Goal: Task Accomplishment & Management: Manage account settings

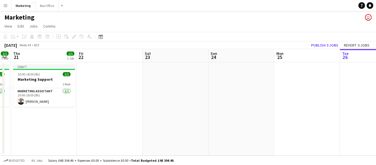
scroll to position [0, 115]
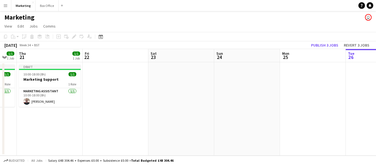
drag, startPoint x: 109, startPoint y: 118, endPoint x: 376, endPoint y: 97, distance: 268.0
click at [376, 97] on app-calendar-viewport "Tue 19 1/1 1 Job Wed 20 1/1 1 Job Thu 21 1/1 1 Job Fri 22 Sat 23 Sun 24 Mon 25 …" at bounding box center [188, 102] width 376 height 107
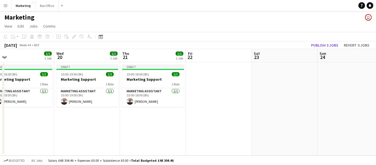
scroll to position [0, 121]
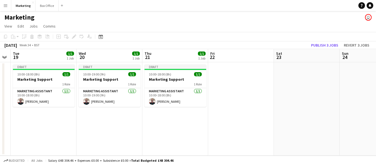
drag, startPoint x: 51, startPoint y: 143, endPoint x: 176, endPoint y: 122, distance: 127.3
click at [176, 122] on app-calendar-viewport "Sun 17 Mon 18 Tue 19 1/1 1 Job Wed 20 1/1 1 Job Thu 21 1/1 1 Job Fri 22 Sat 23 …" at bounding box center [188, 102] width 376 height 107
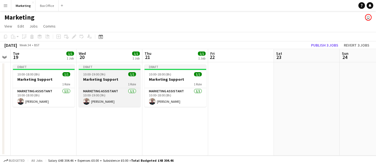
click at [97, 81] on h3 "Marketing Support" at bounding box center [110, 79] width 62 height 5
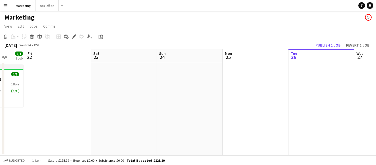
drag, startPoint x: 261, startPoint y: 134, endPoint x: 86, endPoint y: 144, distance: 176.0
click at [12, 139] on app-calendar-viewport "Tue 19 1/1 1 Job Wed 20 1/1 1 Job Thu 21 1/1 1 Job Fri 22 Sat 23 Sun 24 Mon 25 …" at bounding box center [188, 102] width 376 height 107
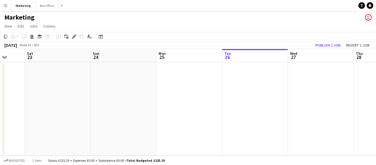
click at [253, 84] on app-date-cell at bounding box center [255, 108] width 66 height 93
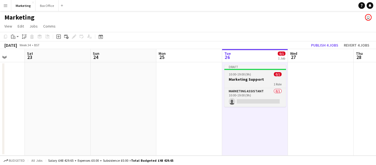
click at [248, 79] on h3 "Marketing Support" at bounding box center [256, 79] width 62 height 5
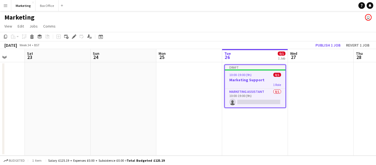
click at [242, 80] on h3 "Marketing Support" at bounding box center [255, 79] width 61 height 5
click at [74, 34] on div "Edit" at bounding box center [74, 36] width 7 height 7
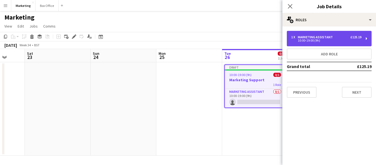
click at [319, 39] on div "10:00-19:00 (9h)" at bounding box center [326, 40] width 70 height 3
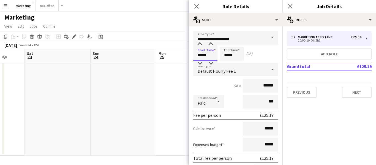
click at [202, 56] on input "*****" at bounding box center [205, 54] width 24 height 14
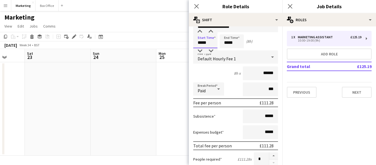
scroll to position [0, 0]
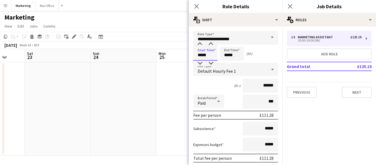
type input "*****"
click at [326, 126] on mat-expansion-panel "pencil3 General details 1 x Marketing Assistant £125.19 10:00-19:00 (9h) Add ro…" at bounding box center [330, 95] width 94 height 139
click at [327, 109] on mat-expansion-panel "pencil3 General details 1 x Marketing Assistant £125.19 10:00-19:00 (9h) Add ro…" at bounding box center [330, 95] width 94 height 139
click at [197, 7] on icon at bounding box center [196, 6] width 5 height 5
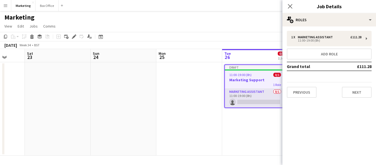
click at [238, 94] on app-card-role "Marketing Assistant 0/1 11:00-19:00 (8h) single-neutral-actions" at bounding box center [255, 98] width 61 height 19
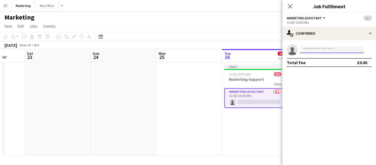
click at [312, 48] on input at bounding box center [332, 50] width 64 height 7
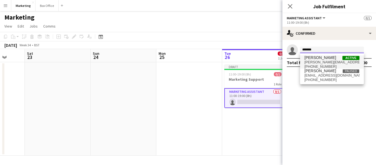
type input "*******"
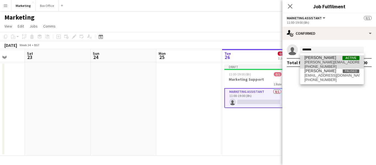
click at [321, 59] on span "[PERSON_NAME]" at bounding box center [321, 57] width 32 height 5
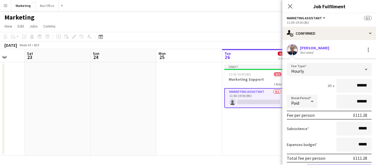
scroll to position [31, 0]
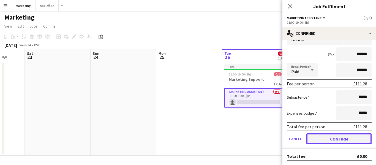
click at [331, 141] on button "Confirm" at bounding box center [339, 138] width 65 height 11
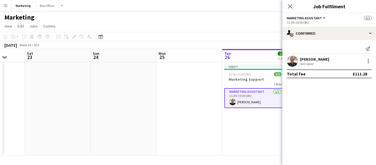
scroll to position [0, 0]
click at [204, 137] on app-date-cell at bounding box center [189, 108] width 66 height 93
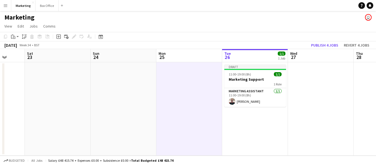
click at [240, 127] on app-date-cell "Draft 11:00-19:00 (8h) 1/1 Marketing Support 1 Role Marketing Assistant [DATE] …" at bounding box center [255, 108] width 66 height 93
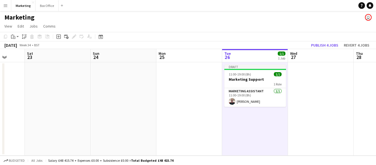
click at [186, 113] on app-date-cell at bounding box center [189, 108] width 66 height 93
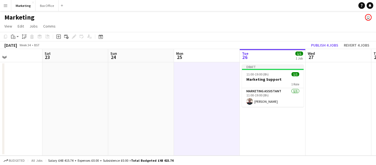
scroll to position [0, 223]
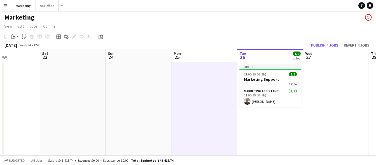
drag, startPoint x: 132, startPoint y: 125, endPoint x: 126, endPoint y: 121, distance: 6.7
click at [126, 121] on app-calendar-viewport "Tue 19 1/1 1 Job Wed 20 1/1 1 Job Thu 21 1/1 1 Job Fri 22 Sat 23 Sun 24 Mon 25 …" at bounding box center [188, 102] width 376 height 107
click at [219, 100] on app-date-cell at bounding box center [205, 108] width 66 height 93
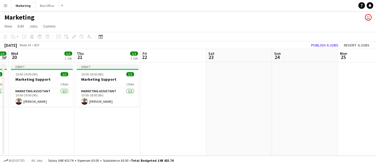
drag, startPoint x: 129, startPoint y: 124, endPoint x: 281, endPoint y: 93, distance: 155.6
click at [281, 93] on app-calendar-viewport "Mon 18 Tue 19 1/1 1 Job Wed 20 1/1 1 Job Thu 21 1/1 1 Job Fri 22 Sat 23 Sun 24 …" at bounding box center [188, 102] width 376 height 107
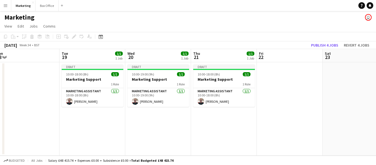
drag, startPoint x: 100, startPoint y: 125, endPoint x: 217, endPoint y: 106, distance: 118.1
click at [217, 106] on app-calendar-viewport "Sat 16 Sun 17 Mon 18 Tue 19 1/1 1 Job Wed 20 1/1 1 Job Thu 21 1/1 1 Job Fri 22 …" at bounding box center [188, 102] width 376 height 107
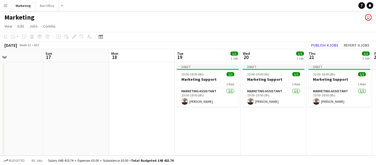
drag, startPoint x: 82, startPoint y: 131, endPoint x: 167, endPoint y: 123, distance: 85.4
click at [167, 123] on app-calendar-viewport "Thu 14 1/1 1 Job Fri 15 Sat 16 Sun 17 Mon 18 Tue 19 1/1 1 Job Wed 20 1/1 1 Job …" at bounding box center [188, 102] width 376 height 107
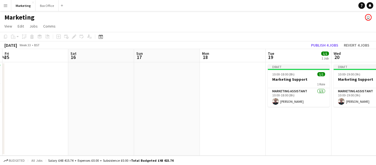
drag, startPoint x: 57, startPoint y: 122, endPoint x: 150, endPoint y: 107, distance: 94.5
click at [150, 107] on app-calendar-viewport "Wed 13 1/1 1 Job Thu 14 1/1 1 Job Fri 15 Sat 16 Sun 17 Mon 18 Tue 19 1/1 1 Job …" at bounding box center [188, 102] width 376 height 107
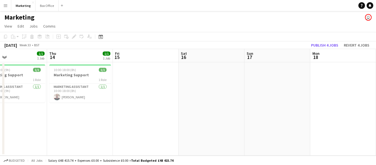
scroll to position [0, 150]
drag, startPoint x: 43, startPoint y: 113, endPoint x: 149, endPoint y: 109, distance: 106.7
click at [149, 109] on app-calendar-viewport "Mon 11 Tue 12 1/1 1 Job Wed 13 1/1 1 Job Thu 14 1/1 1 Job Fri 15 Sat 16 Sun 17 …" at bounding box center [188, 102] width 376 height 107
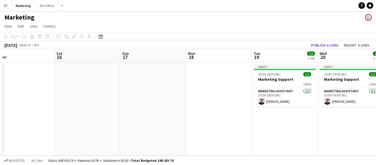
drag, startPoint x: 209, startPoint y: 105, endPoint x: 114, endPoint y: 116, distance: 95.9
click at [90, 117] on app-calendar-viewport "Tue 12 1/1 1 Job Wed 13 1/1 1 Job Thu 14 1/1 1 Job Fri 15 Sat 16 Sun 17 Mon 18 …" at bounding box center [188, 102] width 376 height 107
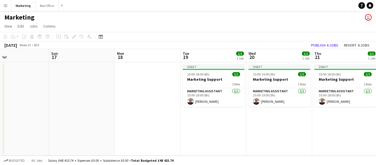
drag, startPoint x: 222, startPoint y: 112, endPoint x: 148, endPoint y: 126, distance: 75.5
click at [148, 126] on app-calendar-viewport "Wed 13 1/1 1 Job Thu 14 1/1 1 Job Fri 15 Sat 16 Sun 17 Mon 18 Tue 19 1/1 1 Job …" at bounding box center [188, 102] width 376 height 107
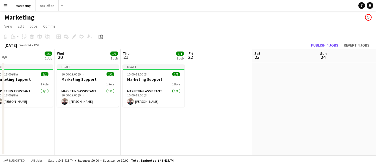
drag, startPoint x: 281, startPoint y: 132, endPoint x: 92, endPoint y: 155, distance: 190.7
click at [92, 155] on app-calendar-viewport "Sat 16 Sun 17 Mon 18 Tue 19 1/1 1 Job Wed 20 1/1 1 Job Thu 21 1/1 1 Job Fri 22 …" at bounding box center [188, 102] width 376 height 107
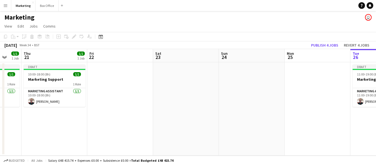
drag, startPoint x: 251, startPoint y: 147, endPoint x: 144, endPoint y: 153, distance: 107.6
click at [113, 158] on app-board "Marketing user View Day view expanded Day view collapsed Month view Date picker…" at bounding box center [188, 88] width 376 height 154
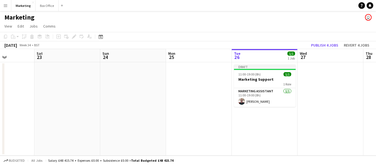
drag, startPoint x: 268, startPoint y: 137, endPoint x: 161, endPoint y: 145, distance: 107.5
click at [161, 145] on app-calendar-viewport "Tue 19 1/1 1 Job Wed 20 1/1 1 Job Thu 21 1/1 1 Job Fri 22 Sat 23 Sun 24 Mon 25 …" at bounding box center [188, 102] width 376 height 107
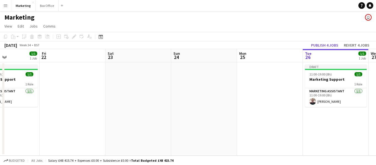
drag, startPoint x: 136, startPoint y: 132, endPoint x: 274, endPoint y: 116, distance: 138.4
click at [274, 116] on app-calendar-viewport "Tue 19 1/1 1 Job Wed 20 1/1 1 Job Thu 21 1/1 1 Job Fri 22 Sat 23 Sun 24 Mon 25 …" at bounding box center [188, 102] width 376 height 107
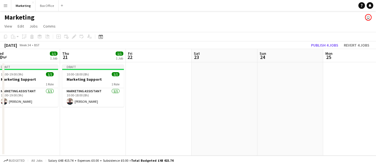
scroll to position [0, 130]
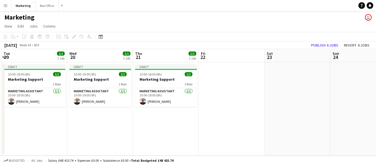
drag, startPoint x: 117, startPoint y: 139, endPoint x: 210, endPoint y: 127, distance: 94.2
click at [210, 127] on app-calendar-viewport "Sun 17 Mon 18 Tue 19 1/1 1 Job Wed 20 1/1 1 Job Thu 21 1/1 1 Job Fri 22 Sat 23 …" at bounding box center [188, 102] width 376 height 107
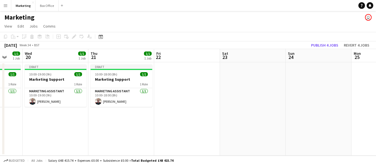
scroll to position [0, 194]
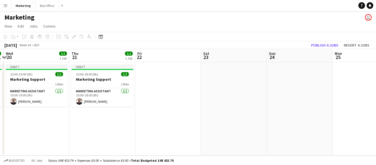
drag, startPoint x: 128, startPoint y: 136, endPoint x: 66, endPoint y: 137, distance: 62.0
click at [65, 137] on app-calendar-viewport "Sun 17 Mon 18 Tue 19 1/1 1 Job Wed 20 1/1 1 Job Thu 21 1/1 1 Job Fri 22 Sat 23 …" at bounding box center [188, 102] width 376 height 107
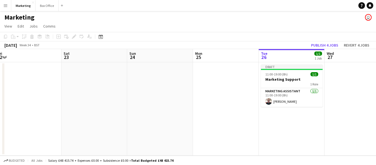
drag, startPoint x: 231, startPoint y: 125, endPoint x: 91, endPoint y: 137, distance: 140.2
click at [91, 137] on app-calendar-viewport "Tue 19 1/1 1 Job Wed 20 1/1 1 Job Thu 21 1/1 1 Job Fri 22 Sat 23 Sun 24 Mon 25 …" at bounding box center [188, 102] width 376 height 107
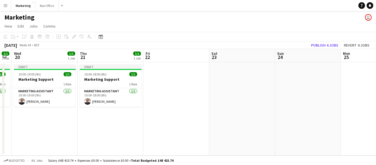
drag, startPoint x: 228, startPoint y: 125, endPoint x: 353, endPoint y: 123, distance: 124.5
click at [376, 119] on app-calendar-viewport "Mon 18 Tue 19 1/1 1 Job Wed 20 1/1 1 Job Thu 21 1/1 1 Job Fri 22 Sat 23 Sun 24 …" at bounding box center [188, 102] width 376 height 107
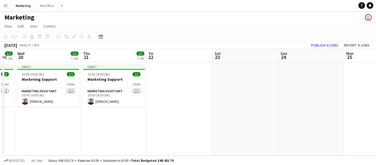
drag, startPoint x: 68, startPoint y: 139, endPoint x: 123, endPoint y: 119, distance: 58.1
click at [71, 121] on app-calendar-viewport "Sun 17 Mon 18 Tue 19 1/1 1 Job Wed 20 1/1 1 Job Thu 21 1/1 1 Job Fri 22 Sat 23 …" at bounding box center [188, 102] width 376 height 107
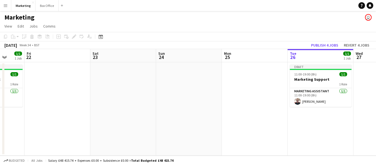
drag, startPoint x: 304, startPoint y: 101, endPoint x: 120, endPoint y: 116, distance: 185.1
click at [116, 116] on app-calendar-viewport "Tue 19 1/1 1 Job Wed 20 1/1 1 Job Thu 21 1/1 1 Job Fri 22 Sat 23 Sun 24 Mon 25 …" at bounding box center [188, 102] width 376 height 107
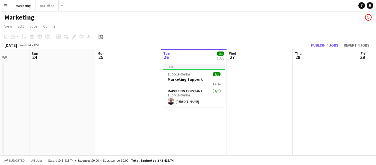
drag, startPoint x: 294, startPoint y: 142, endPoint x: 250, endPoint y: 141, distance: 43.5
click at [251, 141] on app-calendar-viewport "Wed 20 1/1 1 Job Thu 21 1/1 1 Job Fri 22 Sat 23 Sun 24 Mon 25 Tue 26 1/1 1 Job …" at bounding box center [188, 102] width 376 height 107
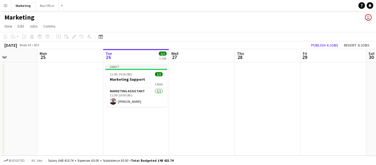
drag, startPoint x: 305, startPoint y: 140, endPoint x: 250, endPoint y: 142, distance: 55.7
click at [250, 142] on app-calendar-viewport "Thu 21 1/1 1 Job Fri 22 Sat 23 Sun 24 Mon 25 Tue 26 1/1 1 Job Wed 27 Thu 28 Fri…" at bounding box center [188, 102] width 376 height 107
